Goal: Task Accomplishment & Management: Complete application form

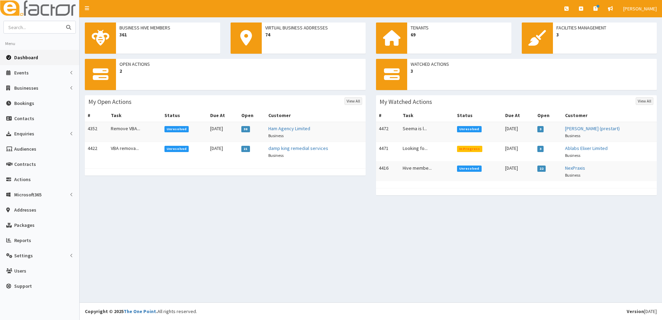
click at [29, 30] on input "text" at bounding box center [33, 27] width 58 height 12
type input "cch"
click at [62, 21] on button "submit" at bounding box center [69, 27] width 14 height 12
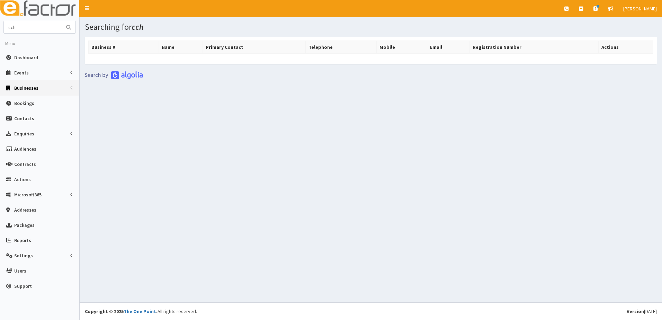
click at [32, 90] on span "Businesses" at bounding box center [26, 88] width 24 height 6
click at [28, 100] on span "Businesses" at bounding box center [27, 101] width 24 height 6
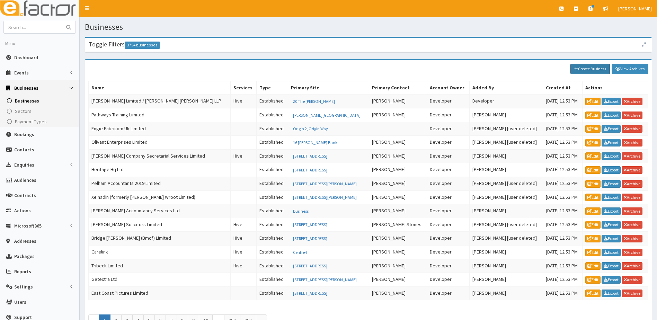
click at [594, 66] on link "Create Business" at bounding box center [589, 69] width 39 height 10
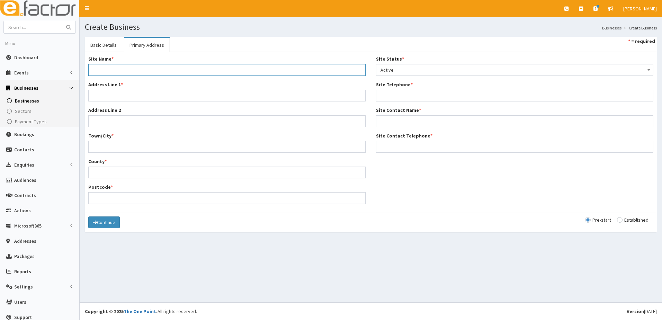
click at [106, 69] on input "Site Name *" at bounding box center [226, 70] width 277 height 12
click at [109, 46] on link "Basic Details" at bounding box center [103, 45] width 37 height 15
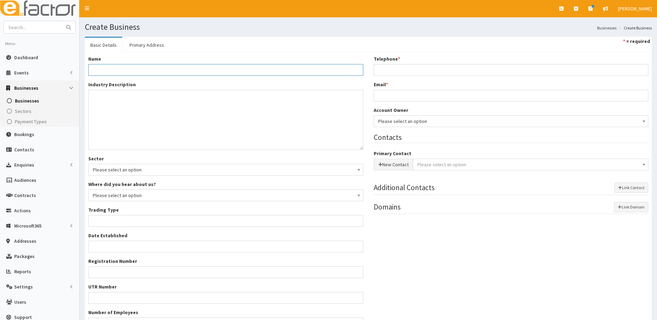
click at [96, 70] on input "Name *" at bounding box center [225, 70] width 275 height 12
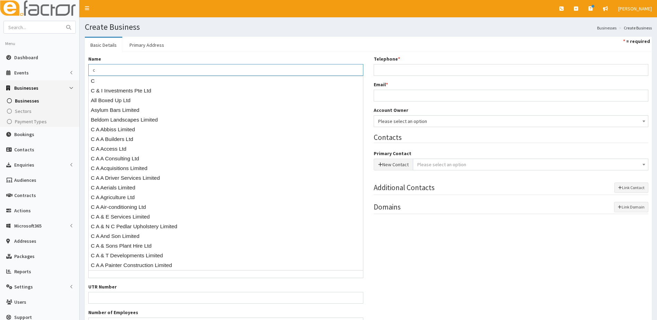
type input "c"
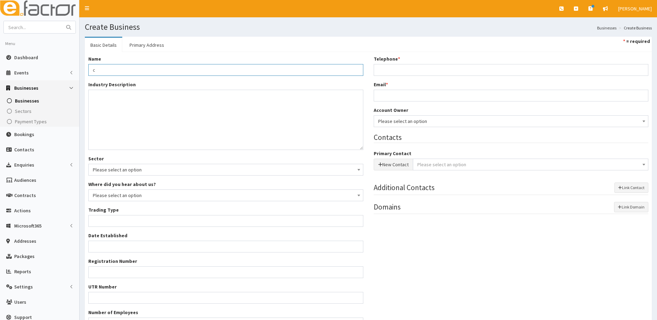
click at [125, 71] on input "c" at bounding box center [225, 70] width 275 height 12
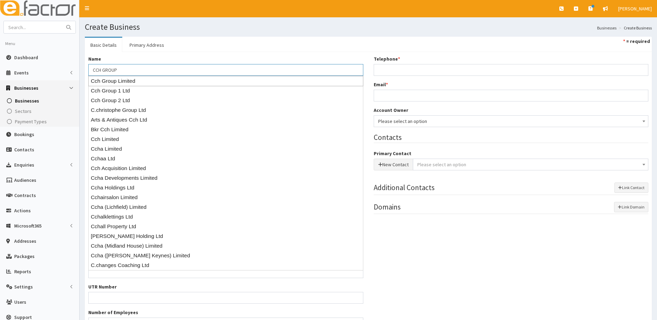
click at [119, 83] on div "Cch Group Limited" at bounding box center [225, 81] width 275 height 10
type input "Cch Group Limited"
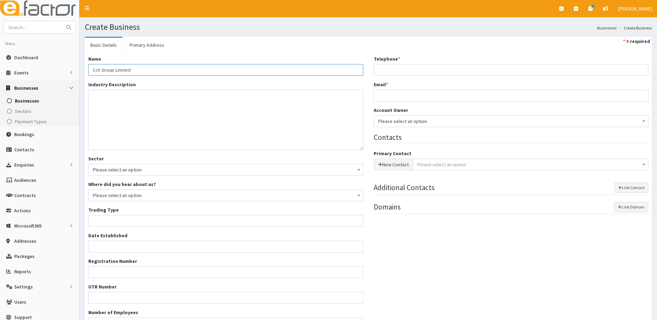
type input "Private limited company"
type input "16598843"
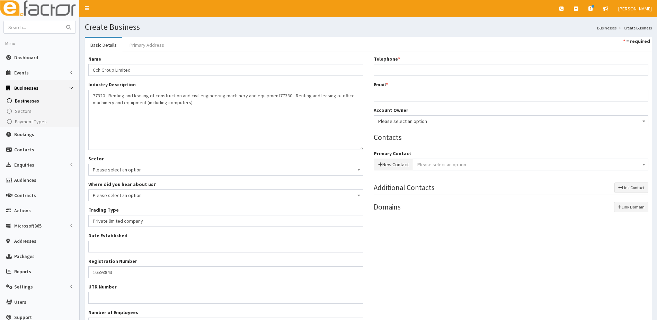
click at [149, 45] on link "Primary Address" at bounding box center [147, 45] width 46 height 15
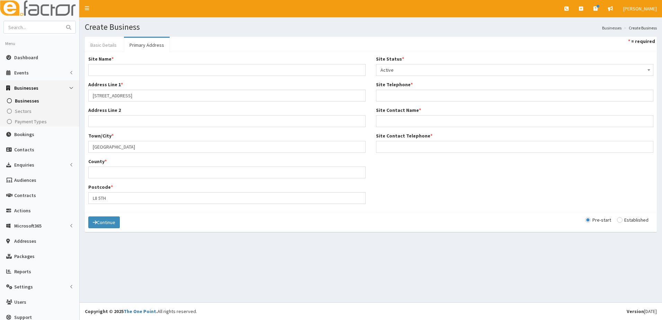
click at [106, 44] on link "Basic Details" at bounding box center [103, 45] width 37 height 15
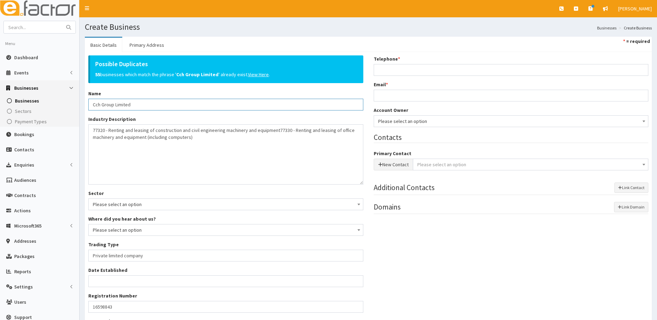
click at [138, 104] on input "Cch Group Limited" at bounding box center [225, 105] width 275 height 12
type input "C"
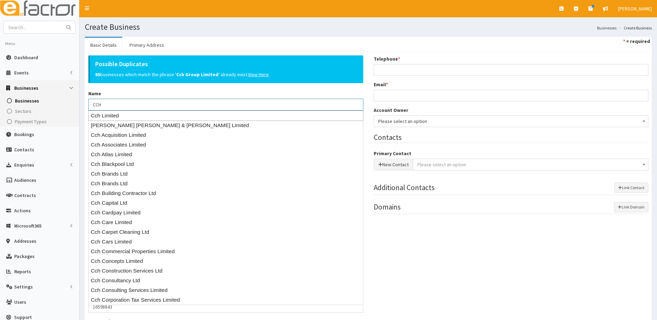
click at [100, 116] on div "Cch Limited" at bounding box center [225, 115] width 275 height 10
type input "Cch Limited"
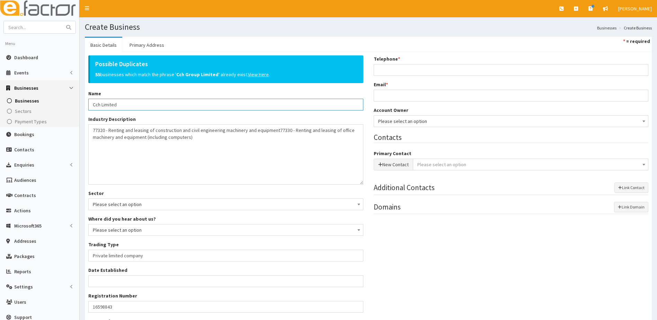
type input "03611878"
type input "Cch Limited"
drag, startPoint x: 269, startPoint y: 160, endPoint x: 93, endPoint y: 139, distance: 176.8
click at [93, 139] on textarea "77320 - Renting and leasing of construction and civil engineering machinery and…" at bounding box center [225, 154] width 275 height 60
type textarea "82990 - Other business support service activities not elsewhere classified"
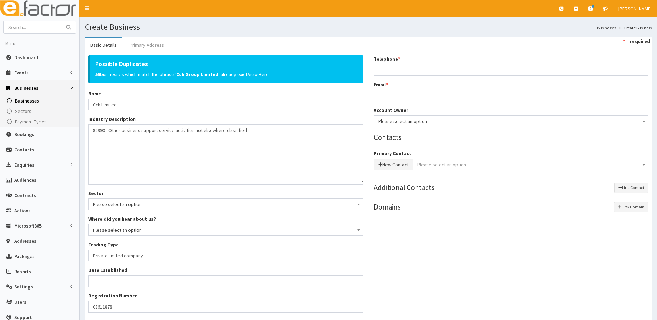
click at [138, 44] on link "Primary Address" at bounding box center [147, 45] width 46 height 15
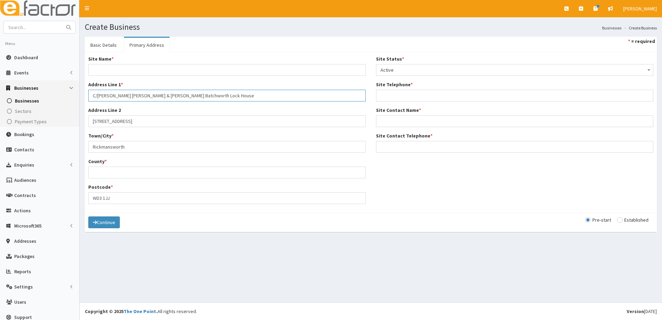
drag, startPoint x: 209, startPoint y: 97, endPoint x: 83, endPoint y: 97, distance: 126.0
click at [83, 97] on div "Site Name * Address Line 1 * C/O Cox Costello & Horne Batchworth Lock House Add…" at bounding box center [227, 132] width 288 height 154
drag, startPoint x: 136, startPoint y: 123, endPoint x: 54, endPoint y: 123, distance: 81.7
click at [54, 123] on div "E Toggle navigation Quick Create Create Business Create Booking Create Contact" at bounding box center [331, 160] width 662 height 320
drag, startPoint x: 89, startPoint y: 148, endPoint x: 63, endPoint y: 149, distance: 25.7
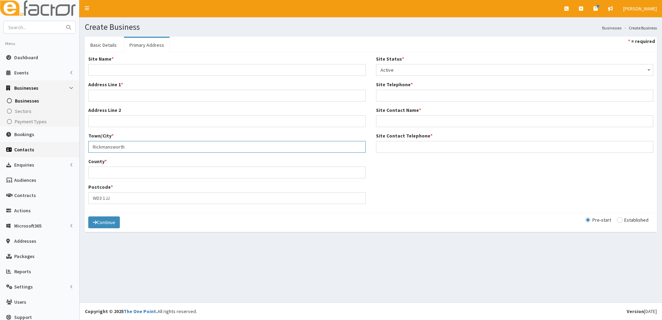
click at [63, 149] on div "E Toggle navigation Quick Create Create Business Create Booking Create Contact" at bounding box center [331, 160] width 662 height 320
drag, startPoint x: 133, startPoint y: 200, endPoint x: 42, endPoint y: 200, distance: 91.1
click at [42, 200] on div "E Toggle navigation Quick Create Create Business Create Booking Create Contact" at bounding box center [331, 160] width 662 height 320
type input "NG7 2SZ"
click at [105, 72] on input "Site Name *" at bounding box center [226, 70] width 277 height 12
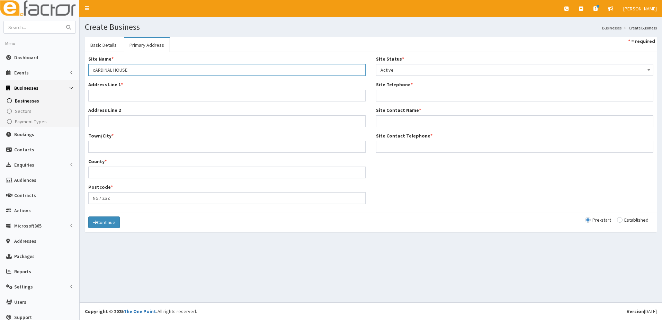
type input "cARDINAL HOUSE"
type input "a"
type input "ABBEYFIELD COURT"
type input "n"
type input "Nottingham"
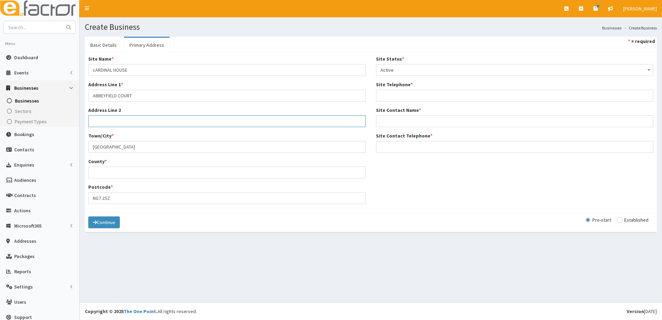
click at [102, 123] on input "Address Line 2" at bounding box center [226, 121] width 277 height 12
type input "Abbeyfield Road"
click at [405, 100] on input "Site Telephone *" at bounding box center [514, 96] width 277 height 12
drag, startPoint x: 377, startPoint y: 92, endPoint x: 395, endPoint y: 99, distance: 18.8
click at [378, 92] on input "Site Telephone *" at bounding box center [514, 96] width 277 height 12
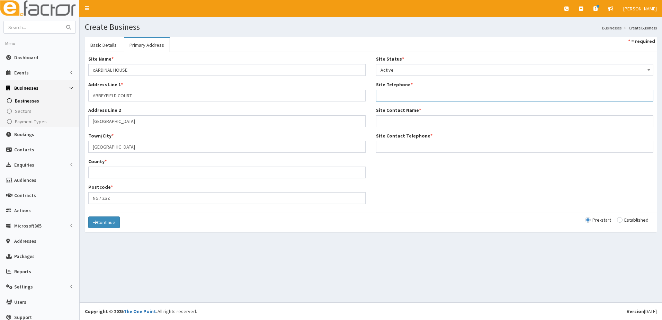
paste input "07387 412 387"
type input "07387 412 387"
click at [385, 145] on input "Site Contact Telephone *" at bounding box center [514, 147] width 277 height 12
paste input "07387 412 387"
type input "07387 412 387"
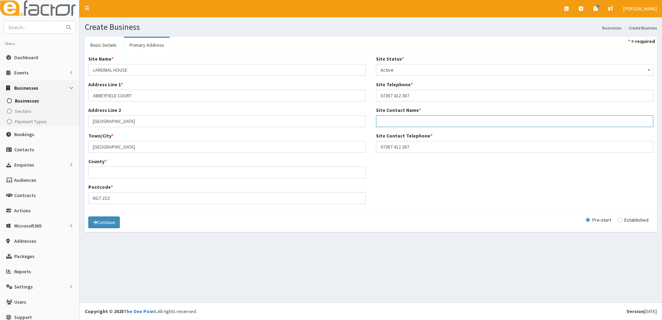
drag, startPoint x: 385, startPoint y: 121, endPoint x: 347, endPoint y: 121, distance: 37.7
click at [385, 121] on input "Site Contact Name *" at bounding box center [514, 121] width 277 height 12
type input "Chloe Bell"
drag, startPoint x: 95, startPoint y: 69, endPoint x: 95, endPoint y: 61, distance: 8.0
click at [95, 68] on input "cARDINAL HOUSE" at bounding box center [226, 70] width 277 height 12
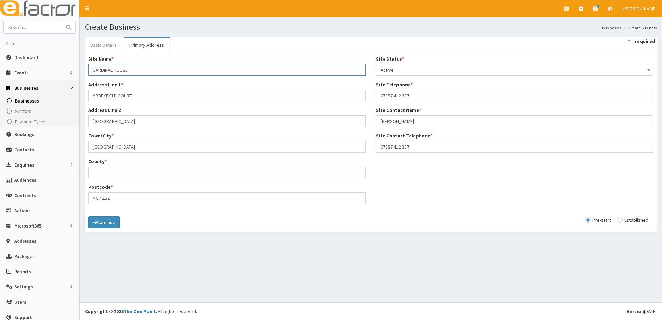
type input "CARDINAL HOUSE"
click at [96, 43] on link "Basic Details" at bounding box center [103, 45] width 37 height 15
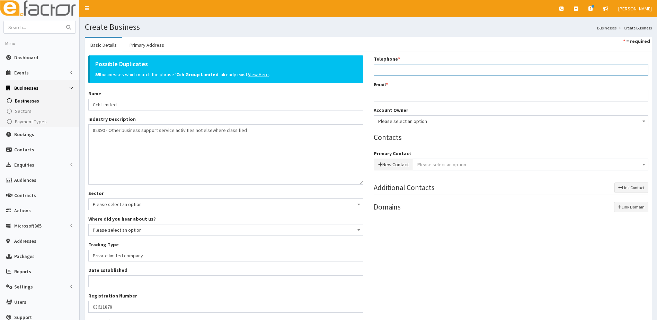
click at [382, 69] on input "Telephone *" at bounding box center [511, 70] width 275 height 12
click at [398, 68] on input "Telephone *" at bounding box center [511, 70] width 275 height 12
paste input "07387 412 387"
type input "07387412387"
click at [391, 95] on input "Email *" at bounding box center [511, 96] width 275 height 12
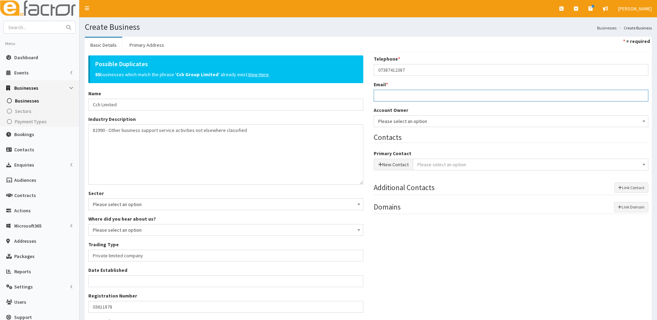
click at [384, 95] on input "Email *" at bounding box center [511, 96] width 275 height 12
paste input "chloe.bell@candchealthcare.co.uk"
click at [435, 122] on div "Account Owner * Please select an option Developer Mark Webb Emma Cox Natalie Cr…" at bounding box center [511, 117] width 275 height 20
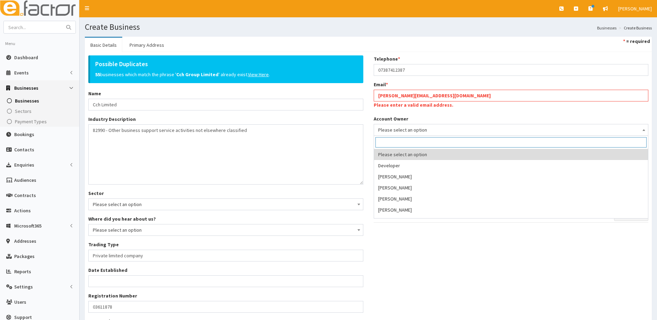
drag, startPoint x: 378, startPoint y: 96, endPoint x: 382, endPoint y: 94, distance: 5.0
click at [379, 95] on input "chloe.bell@candchealthcare.co.uk" at bounding box center [511, 96] width 275 height 12
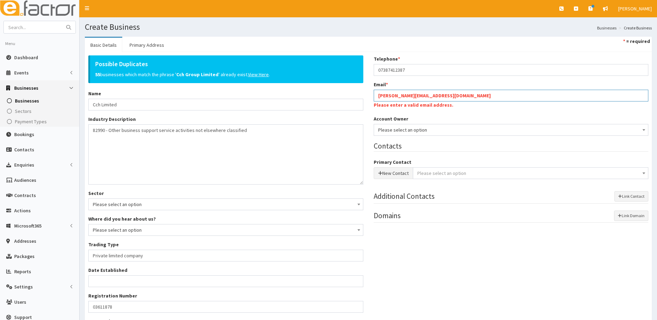
click at [473, 100] on input "chloe.bell@candchealthcare.co.uk" at bounding box center [511, 96] width 275 height 12
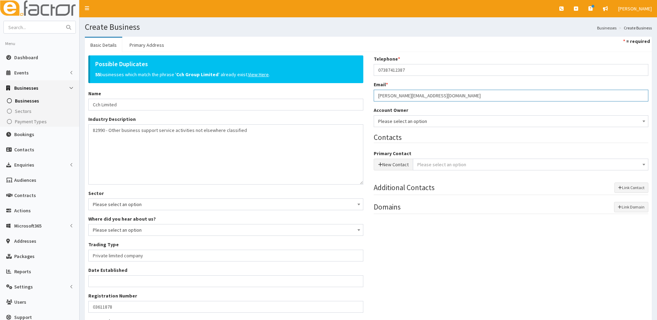
type input "chloe.bell@candchealthcare.co.uk"
click at [400, 122] on span "Please select an option" at bounding box center [511, 121] width 266 height 10
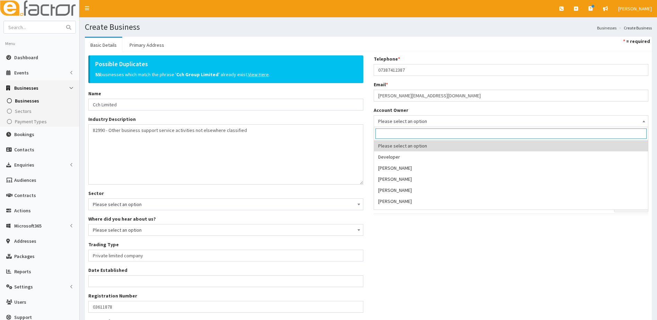
click at [505, 109] on div "Account Owner * Please select an option Developer Mark Webb Emma Cox Natalie Cr…" at bounding box center [511, 117] width 275 height 20
click at [413, 120] on span "Please select an option" at bounding box center [511, 121] width 266 height 10
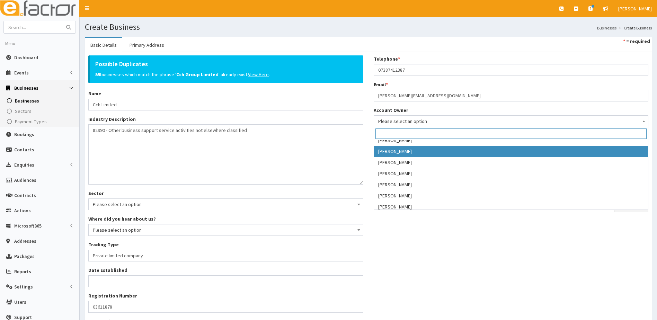
scroll to position [104, 0]
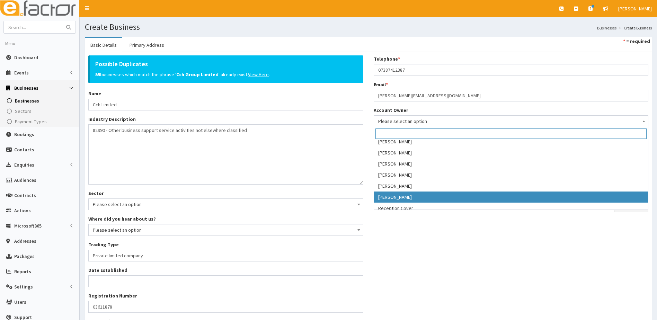
select select "39"
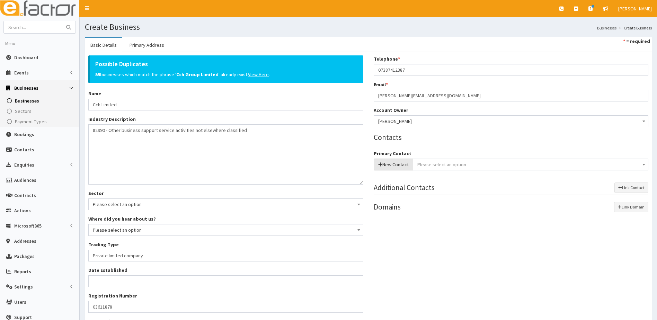
click at [386, 164] on button "New Contact" at bounding box center [393, 165] width 39 height 12
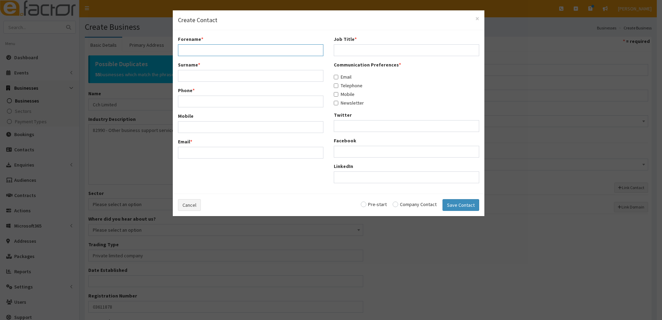
click at [217, 53] on input "Forename *" at bounding box center [250, 50] width 145 height 12
type input "[PERSON_NAME]"
type input "bELL"
type input "07387412387"
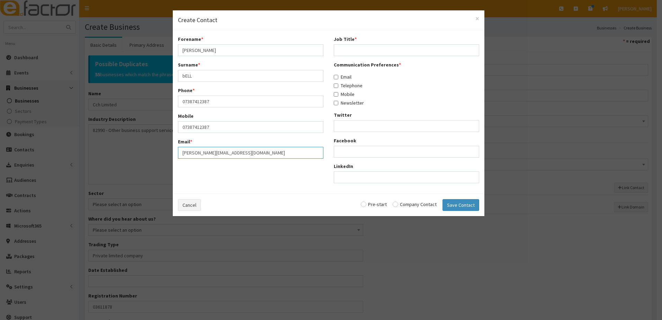
type input "[PERSON_NAME][EMAIL_ADDRESS][DOMAIN_NAME]"
click at [354, 53] on input "Job Title *" at bounding box center [406, 50] width 145 height 12
type input "regional manager"
drag, startPoint x: 338, startPoint y: 77, endPoint x: 338, endPoint y: 80, distance: 3.5
click at [338, 77] on input "Email" at bounding box center [336, 77] width 5 height 5
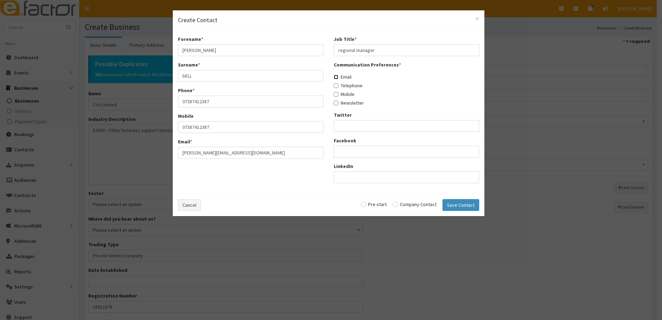
checkbox input "true"
drag, startPoint x: 339, startPoint y: 85, endPoint x: 338, endPoint y: 94, distance: 9.0
click at [338, 88] on label "Telephone" at bounding box center [348, 85] width 29 height 7
click at [338, 88] on input "Telephone" at bounding box center [336, 85] width 5 height 5
checkbox input "true"
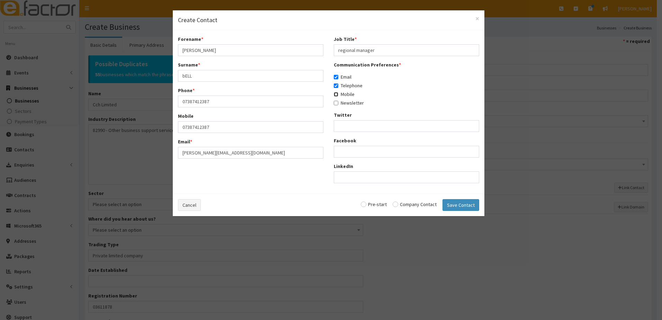
click at [338, 94] on input "Mobile" at bounding box center [336, 94] width 5 height 5
checkbox input "true"
drag, startPoint x: 336, startPoint y: 102, endPoint x: 352, endPoint y: 148, distance: 48.6
click at [337, 104] on input "Newsletter" at bounding box center [336, 103] width 5 height 5
checkbox input "true"
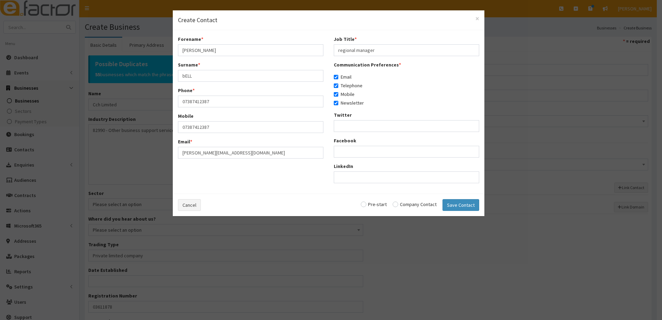
click at [396, 204] on input "radio" at bounding box center [415, 204] width 44 height 5
radio input "true"
drag, startPoint x: 452, startPoint y: 206, endPoint x: 451, endPoint y: 209, distance: 3.6
click at [451, 209] on button "Save Contact" at bounding box center [461, 205] width 37 height 12
checkbox input "false"
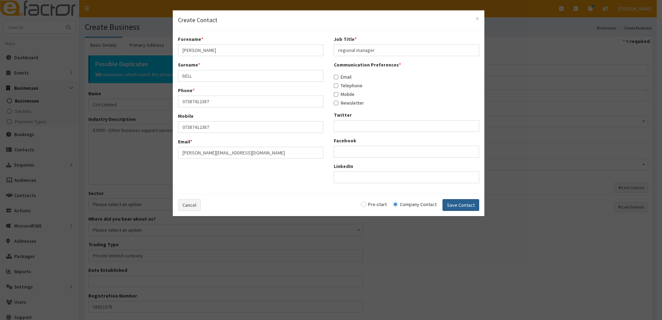
checkbox input "false"
radio input "false"
select select "5236"
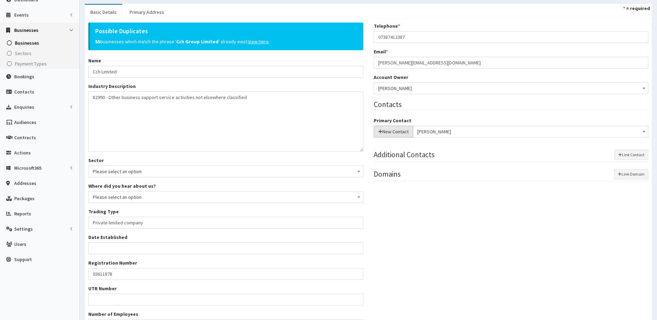
scroll to position [127, 0]
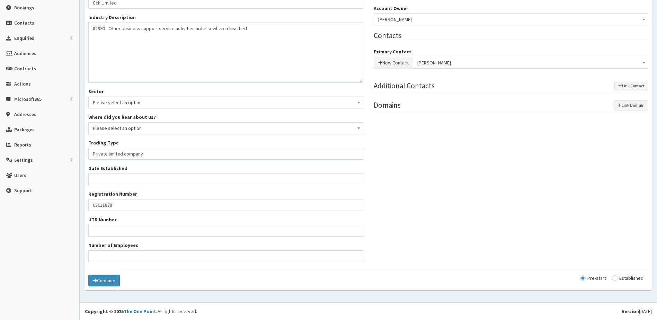
click at [615, 278] on input "radio" at bounding box center [628, 278] width 32 height 5
radio input "true"
click at [105, 278] on button "Continue" at bounding box center [104, 281] width 32 height 12
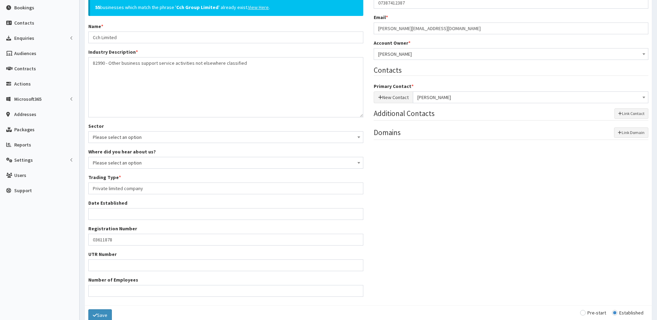
click at [257, 6] on u "View Here" at bounding box center [258, 7] width 21 height 6
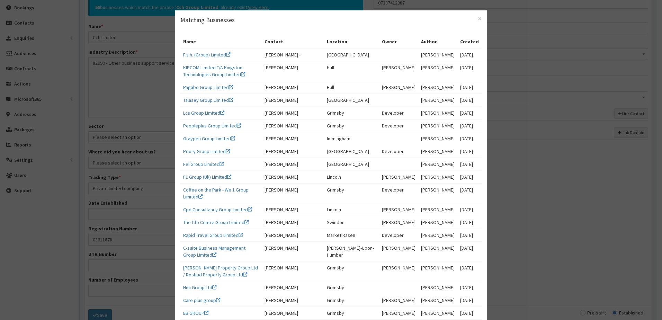
click at [474, 18] on h4 "Matching Businesses" at bounding box center [330, 20] width 301 height 9
click at [478, 20] on span "×" at bounding box center [480, 18] width 4 height 9
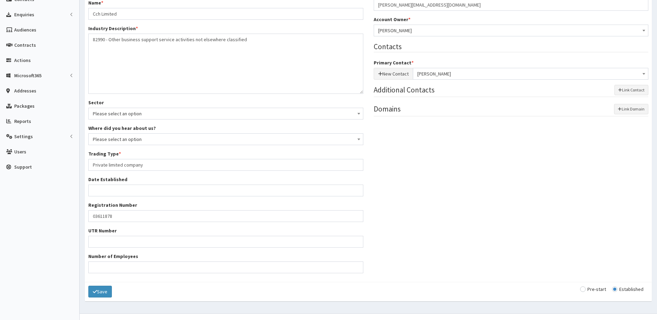
scroll to position [161, 0]
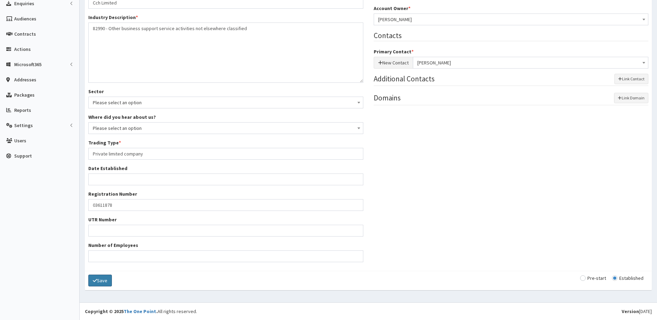
click at [96, 282] on icon "submit" at bounding box center [95, 280] width 4 height 5
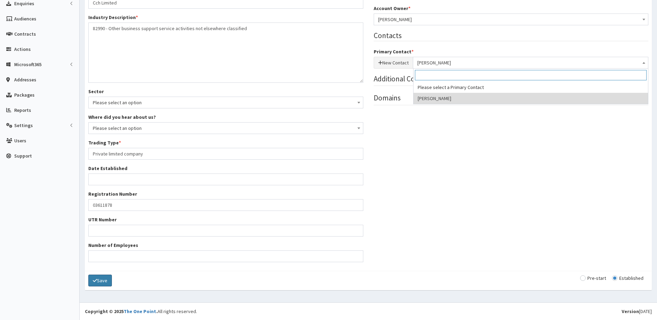
click at [439, 64] on span "CHLOE bELL" at bounding box center [530, 63] width 227 height 10
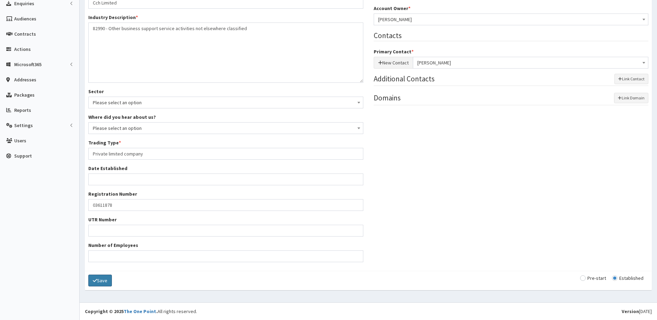
click at [395, 163] on div "Possible Duplicates 55 businesses which match the phrase ' Cch Group Limited ' …" at bounding box center [368, 111] width 570 height 314
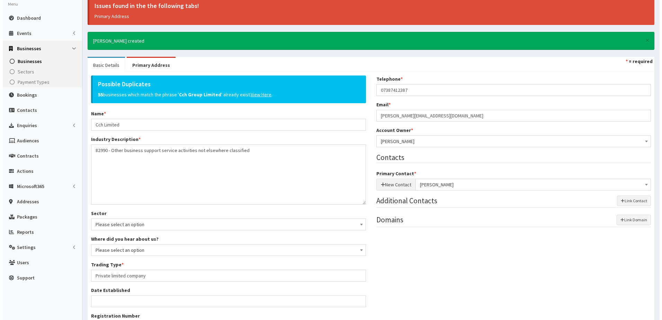
scroll to position [0, 0]
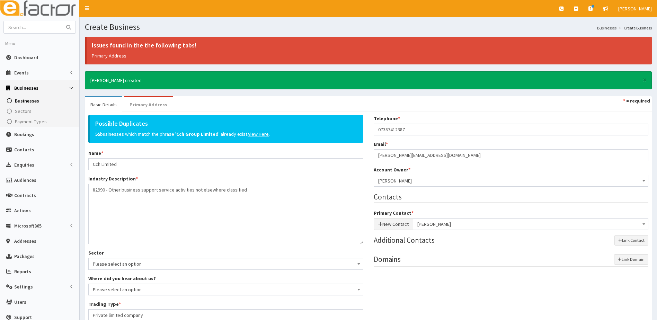
click at [142, 106] on link "Primary Address" at bounding box center [148, 104] width 49 height 15
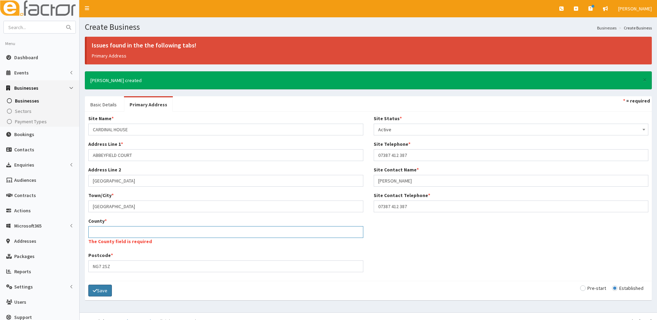
click at [98, 230] on input "County *" at bounding box center [225, 232] width 275 height 12
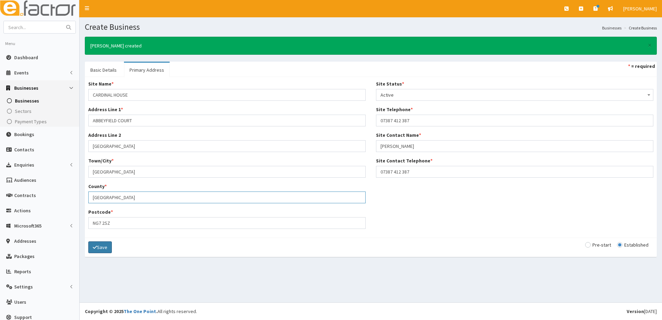
type input "Nottingham"
click at [100, 247] on button "Save" at bounding box center [100, 247] width 24 height 12
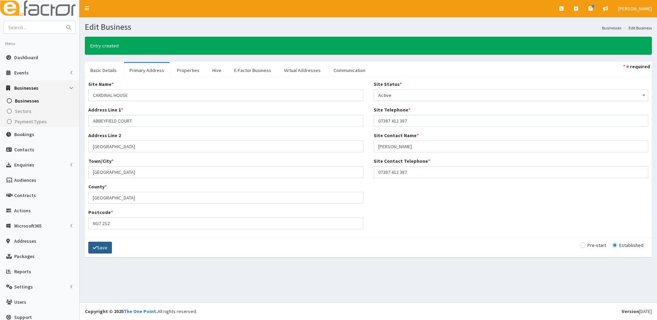
click at [100, 247] on button "Save" at bounding box center [100, 248] width 24 height 12
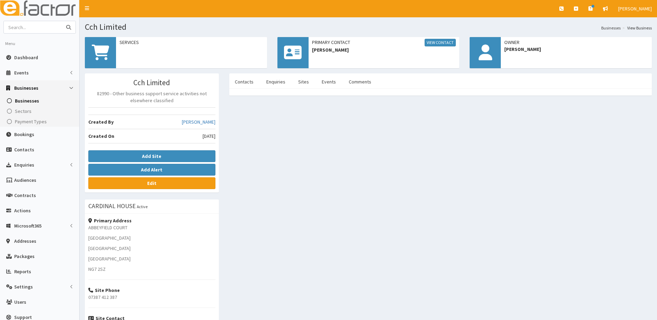
click at [27, 27] on input "text" at bounding box center [33, 27] width 58 height 12
type input "bell"
click at [62, 21] on button "submit" at bounding box center [69, 27] width 14 height 12
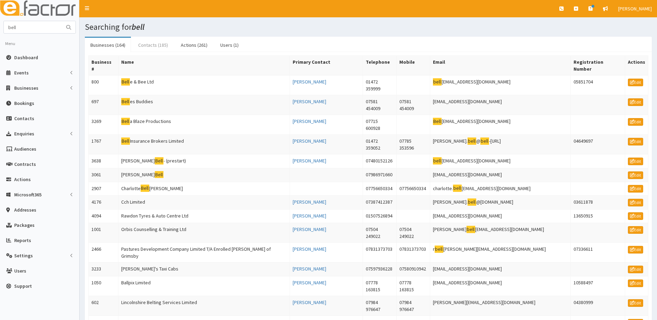
click at [144, 45] on link "Contacts (185)" at bounding box center [153, 45] width 41 height 15
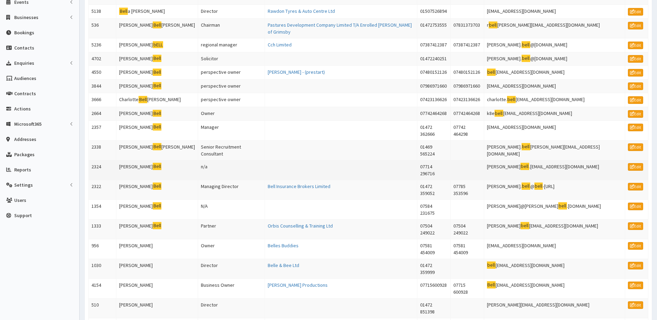
scroll to position [69, 0]
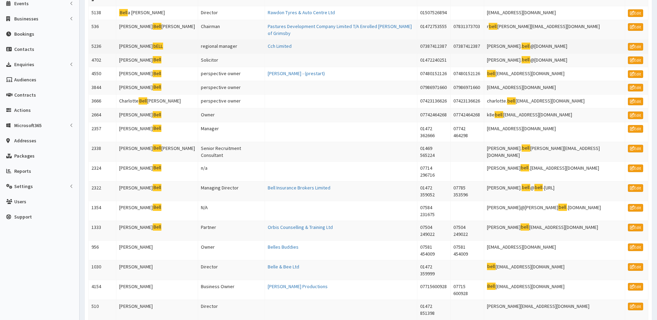
click at [99, 39] on td "5236" at bounding box center [103, 46] width 28 height 14
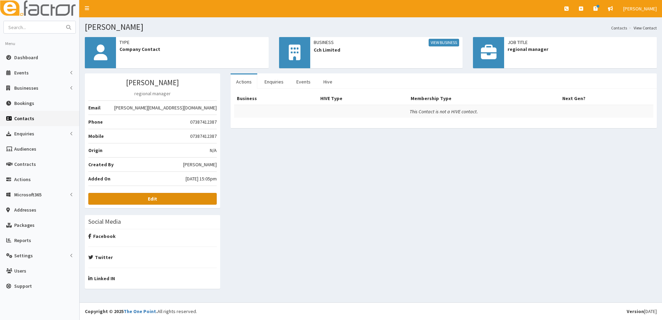
click at [167, 202] on link "Edit" at bounding box center [152, 199] width 128 height 12
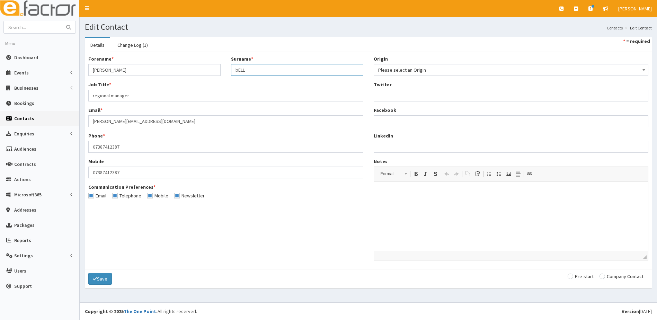
click at [239, 70] on input "bELL" at bounding box center [297, 70] width 132 height 12
type input "BELL"
click at [97, 280] on button "Save" at bounding box center [100, 279] width 24 height 12
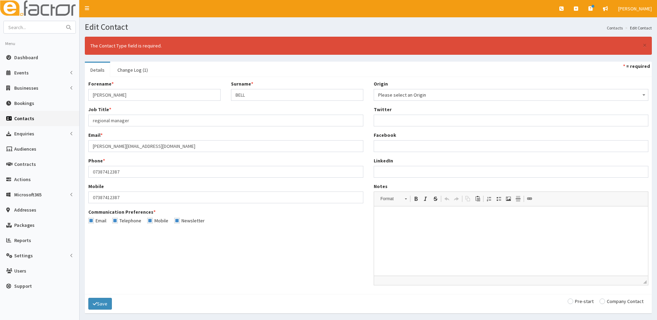
click at [602, 302] on input "radio" at bounding box center [621, 301] width 44 height 5
radio input "true"
click at [104, 303] on button "Save" at bounding box center [100, 304] width 24 height 12
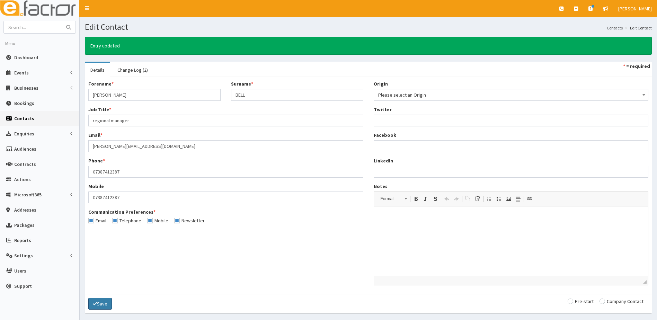
click at [104, 304] on button "Save" at bounding box center [100, 304] width 24 height 12
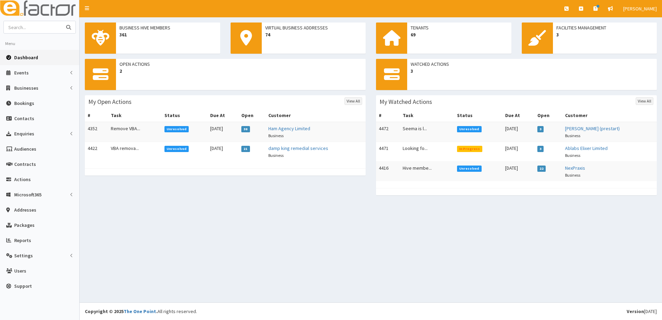
click at [33, 25] on input "text" at bounding box center [33, 27] width 58 height 12
type input "cch"
click at [62, 21] on button "submit" at bounding box center [69, 27] width 14 height 12
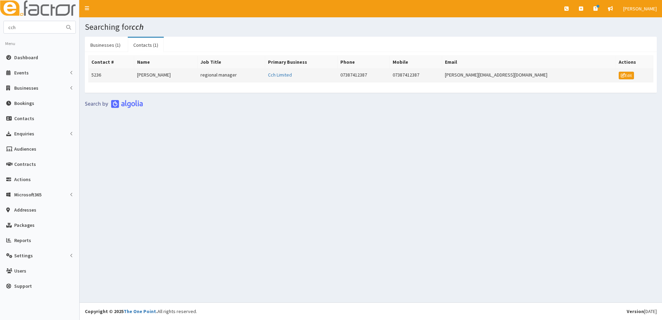
click at [99, 74] on td "5236" at bounding box center [112, 76] width 46 height 14
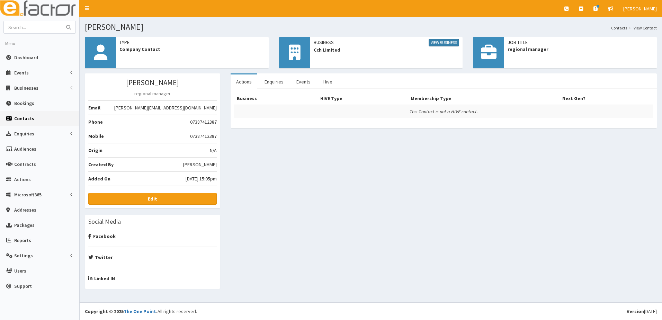
click at [441, 43] on link "View Business" at bounding box center [444, 43] width 30 height 8
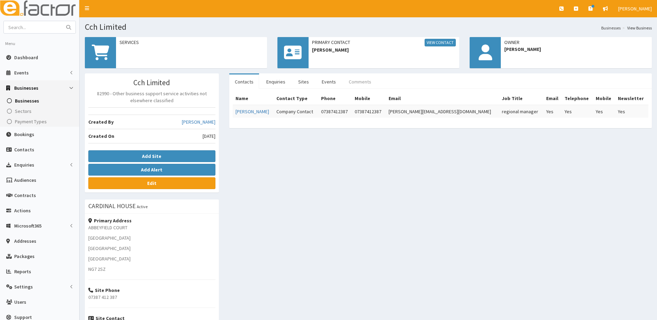
click at [358, 82] on link "Comments" at bounding box center [360, 81] width 34 height 15
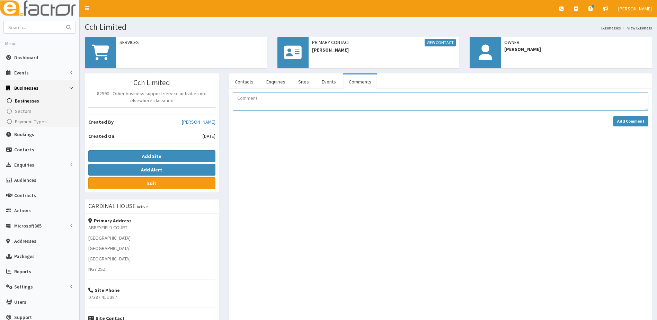
click at [255, 98] on textarea "Comment" at bounding box center [441, 101] width 416 height 19
click at [322, 98] on textarea "room booked at the [GEOGRAPHIC_DATA] for [DATE]" at bounding box center [441, 101] width 416 height 19
click at [238, 97] on textarea "room booked at the [GEOGRAPHIC_DATA] for [DATE]" at bounding box center [441, 101] width 416 height 19
click at [240, 95] on textarea "room booked at the [GEOGRAPHIC_DATA] for [DATE]" at bounding box center [441, 101] width 416 height 19
type textarea "Room booked at the [GEOGRAPHIC_DATA] for [DATE]"
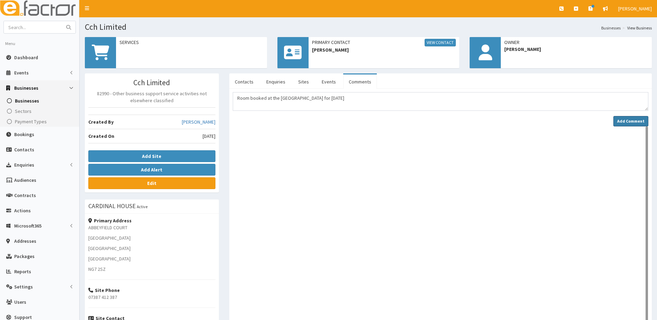
click at [620, 120] on strong "Add Comment" at bounding box center [630, 120] width 27 height 5
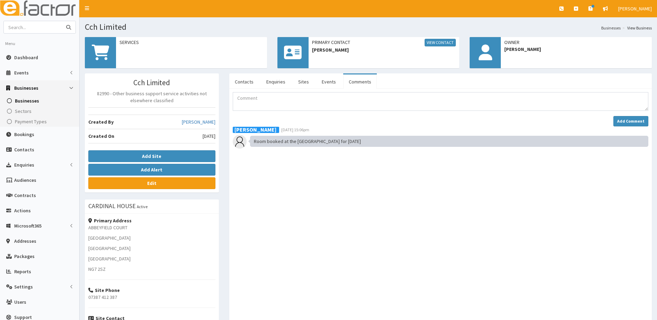
click at [25, 28] on input "text" at bounding box center [33, 27] width 58 height 12
type input "ag asthetics"
click at [62, 21] on button "submit" at bounding box center [69, 27] width 14 height 12
